Goal: Task Accomplishment & Management: Use online tool/utility

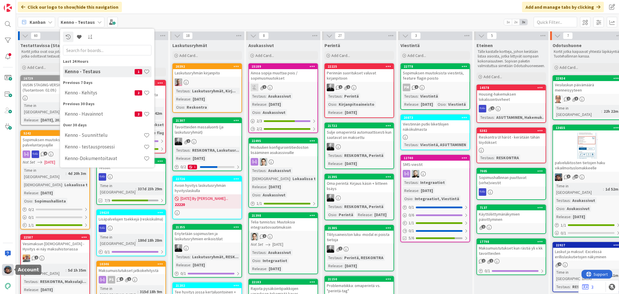
drag, startPoint x: 6, startPoint y: 0, endPoint x: 5, endPoint y: 271, distance: 271.5
click at [5, 271] on img at bounding box center [8, 269] width 8 height 8
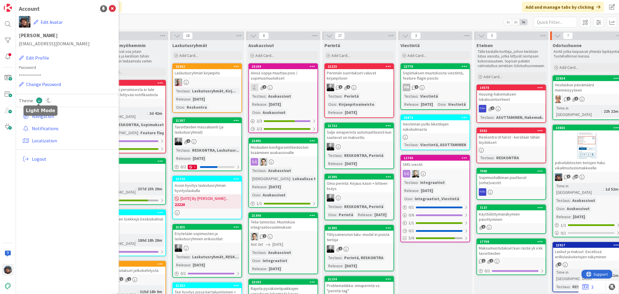
click at [39, 98] on icon at bounding box center [39, 100] width 6 height 6
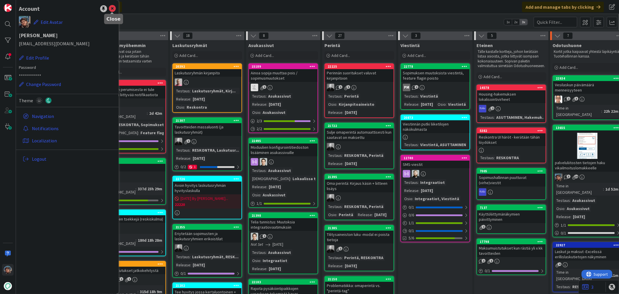
click at [112, 7] on icon at bounding box center [112, 8] width 7 height 7
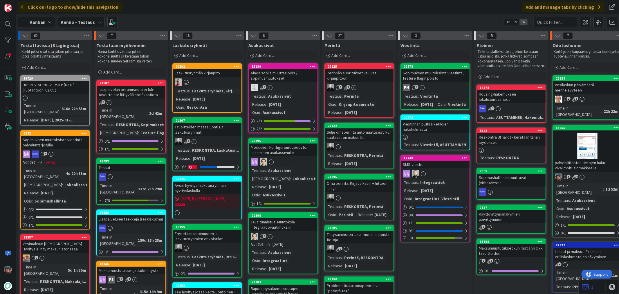
click at [446, 96] on div "Testaus : Viestintä Release : [DATE] Osio : [GEOGRAPHIC_DATA]" at bounding box center [435, 100] width 65 height 15
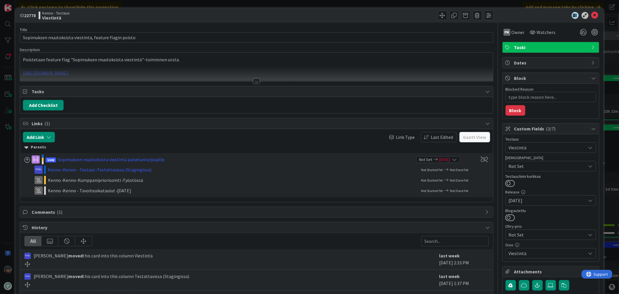
click at [254, 83] on div at bounding box center [256, 81] width 6 height 5
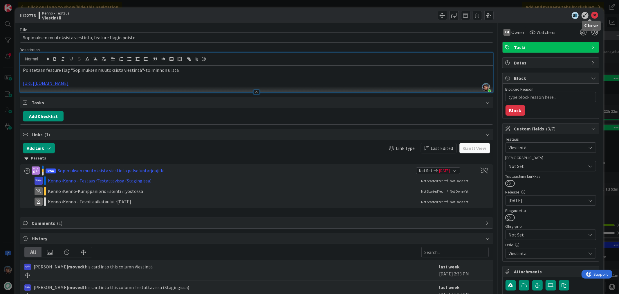
click at [591, 14] on icon at bounding box center [594, 15] width 7 height 7
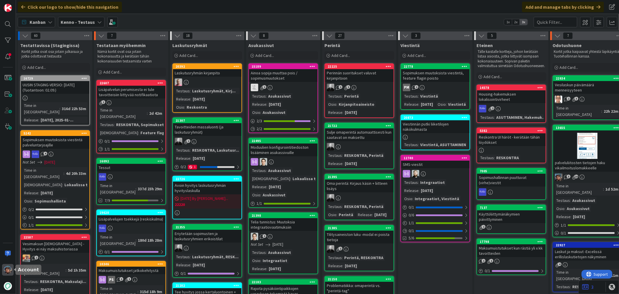
click at [5, 267] on img at bounding box center [8, 269] width 8 height 8
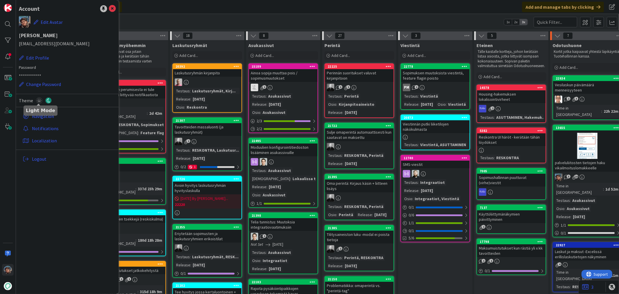
click at [38, 102] on icon at bounding box center [39, 100] width 6 height 6
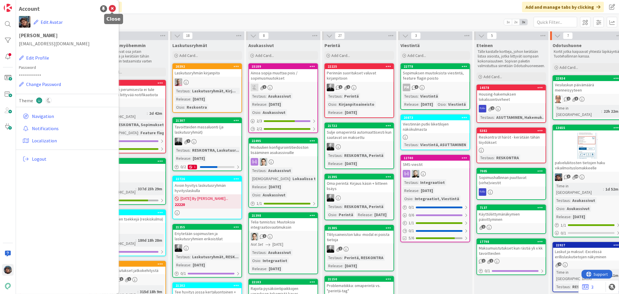
click at [113, 9] on icon at bounding box center [112, 8] width 7 height 7
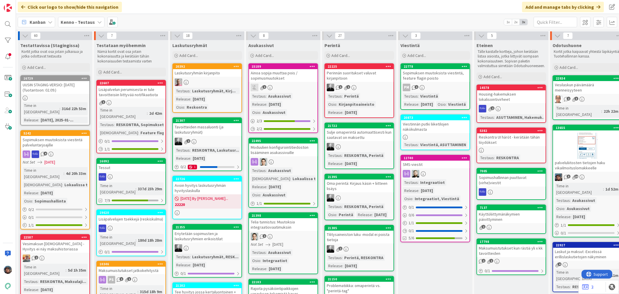
click at [430, 82] on link "22778 Sopimuksen muutoksista viestintä, feature flagin poisto PM 1 Testaus : Vi…" at bounding box center [435, 86] width 70 height 46
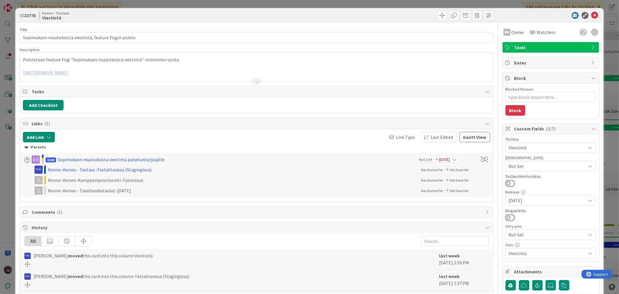
type textarea "x"
click at [253, 81] on div at bounding box center [256, 81] width 6 height 5
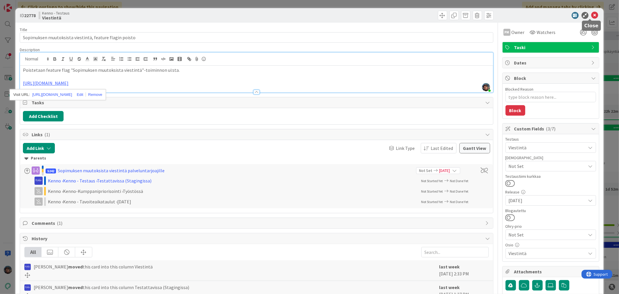
click at [591, 12] on icon at bounding box center [594, 15] width 7 height 7
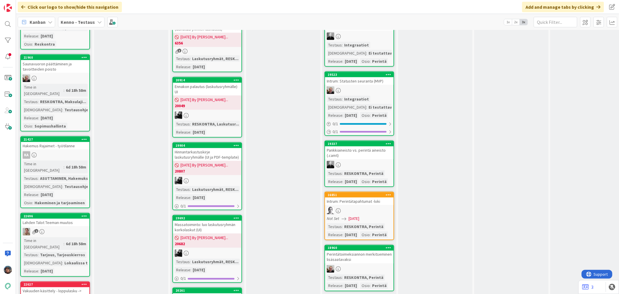
scroll to position [773, 0]
